Goal: Task Accomplishment & Management: Use online tool/utility

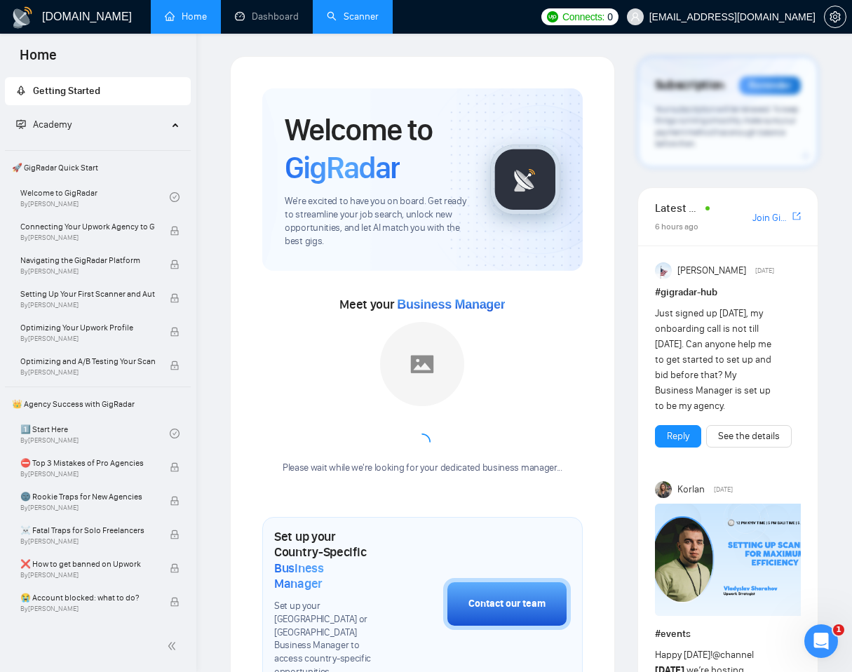
click at [368, 22] on link "Scanner" at bounding box center [353, 17] width 52 height 12
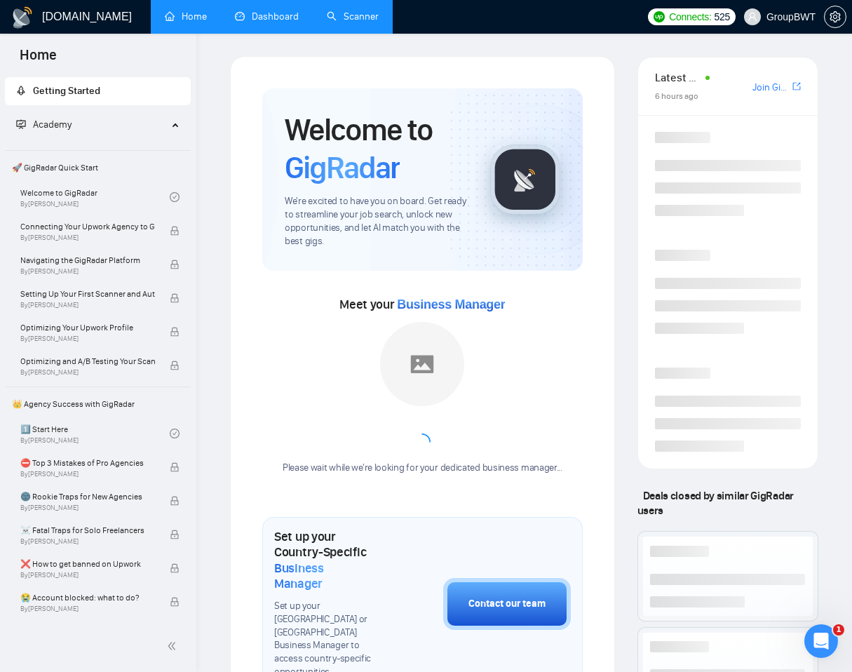
click at [282, 19] on link "Dashboard" at bounding box center [267, 17] width 64 height 12
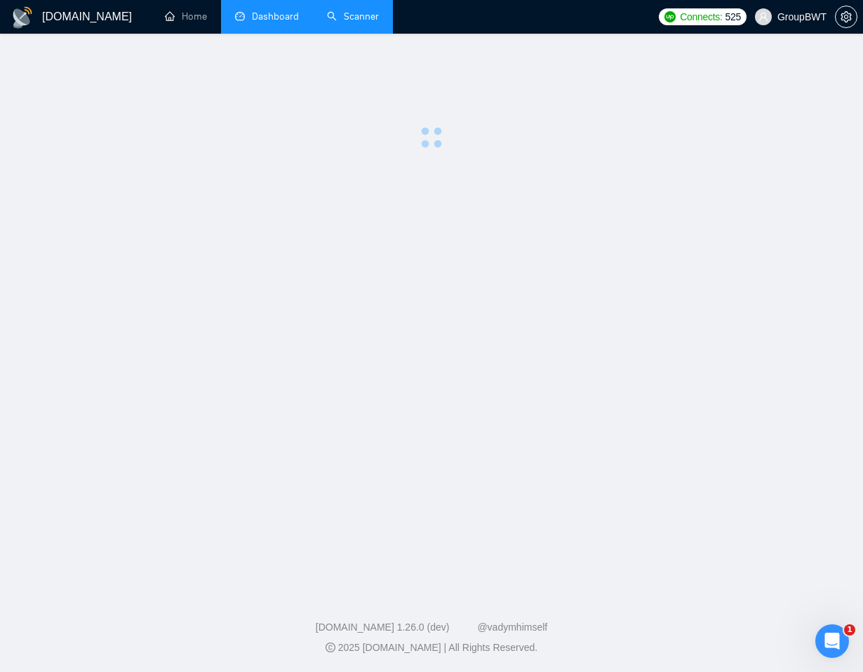
click at [344, 18] on link "Scanner" at bounding box center [353, 17] width 52 height 12
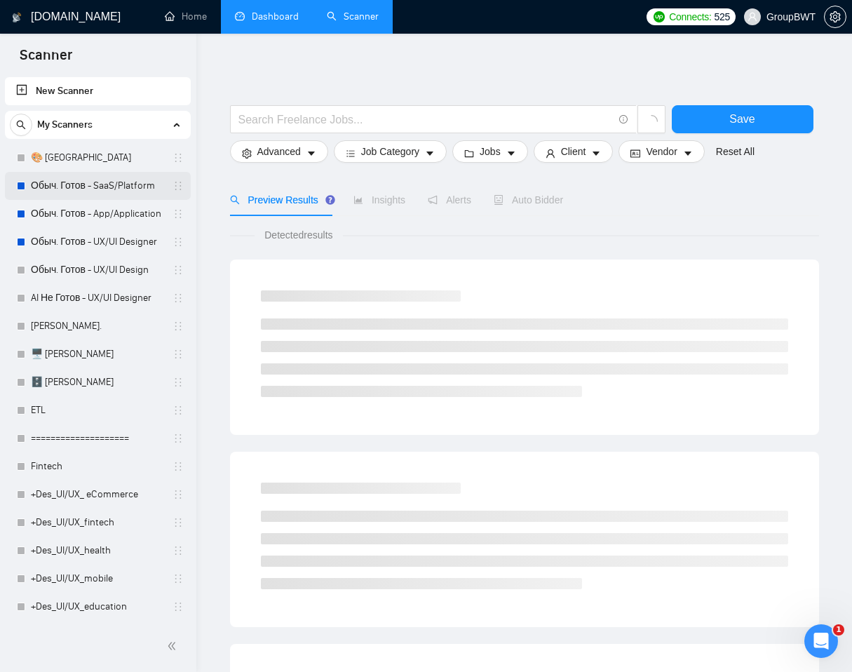
click at [53, 182] on link "Обыч. Готов - SaaS/Platform" at bounding box center [97, 186] width 133 height 28
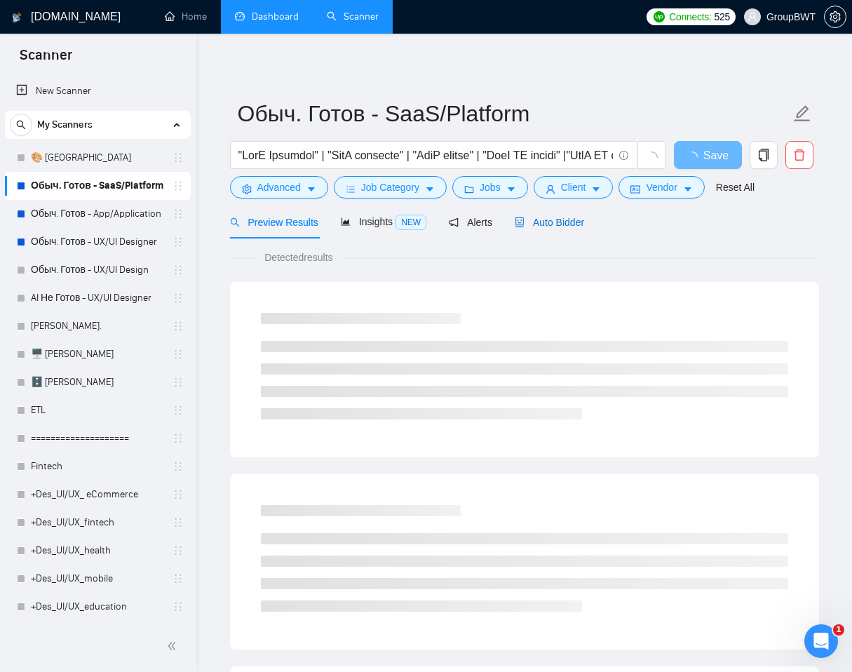
click at [568, 222] on span "Auto Bidder" at bounding box center [549, 222] width 69 height 11
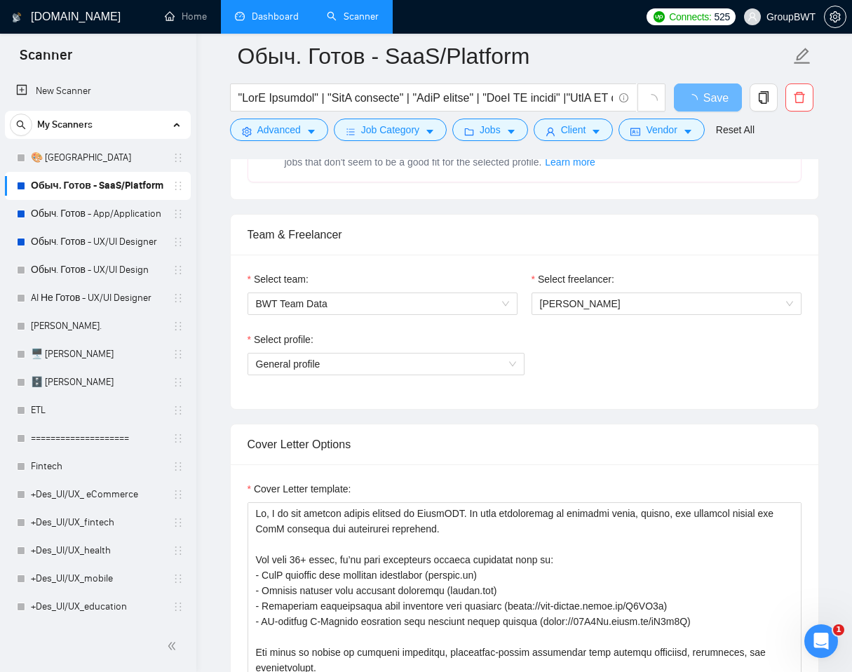
scroll to position [668, 0]
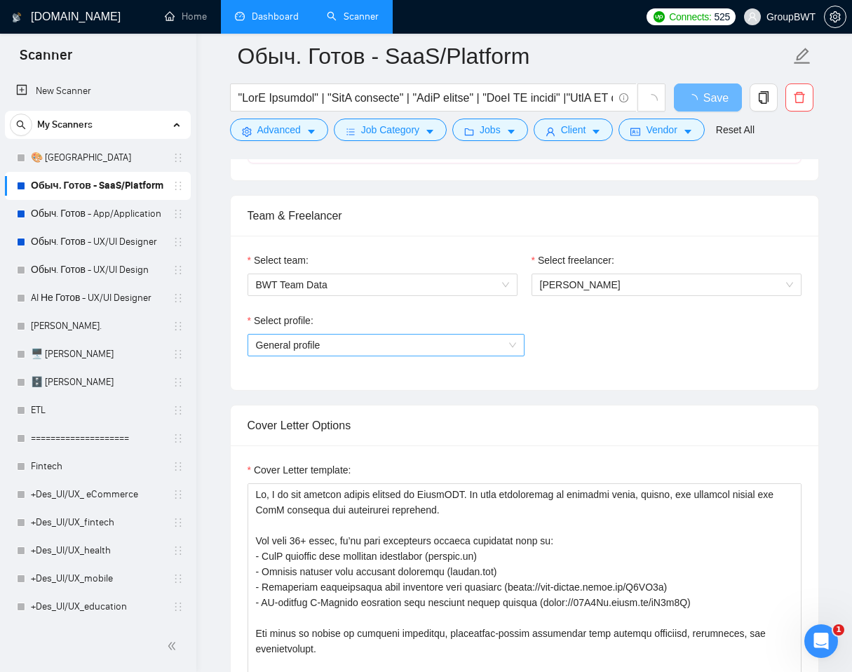
click at [384, 351] on span "General profile" at bounding box center [386, 345] width 260 height 21
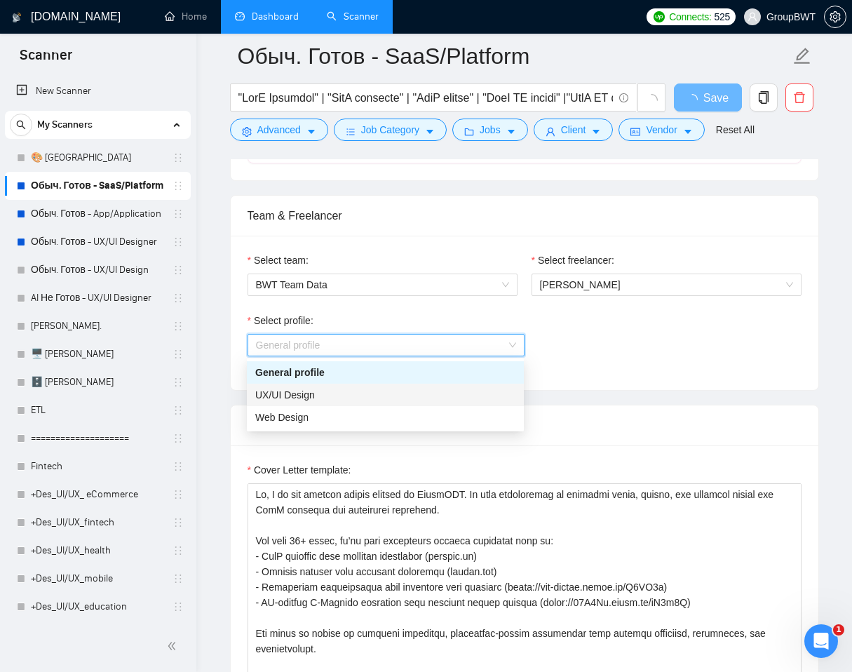
click at [645, 358] on div "Select profile: General profile" at bounding box center [525, 343] width 554 height 60
